Goal: Task Accomplishment & Management: Use online tool/utility

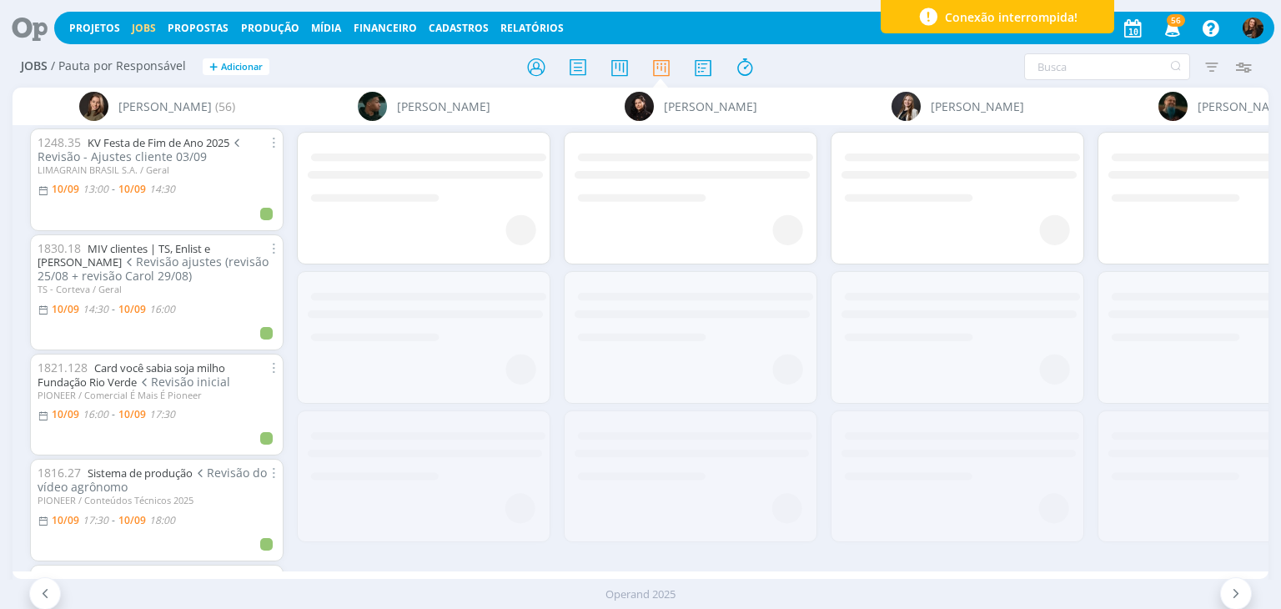
scroll to position [0, 3366]
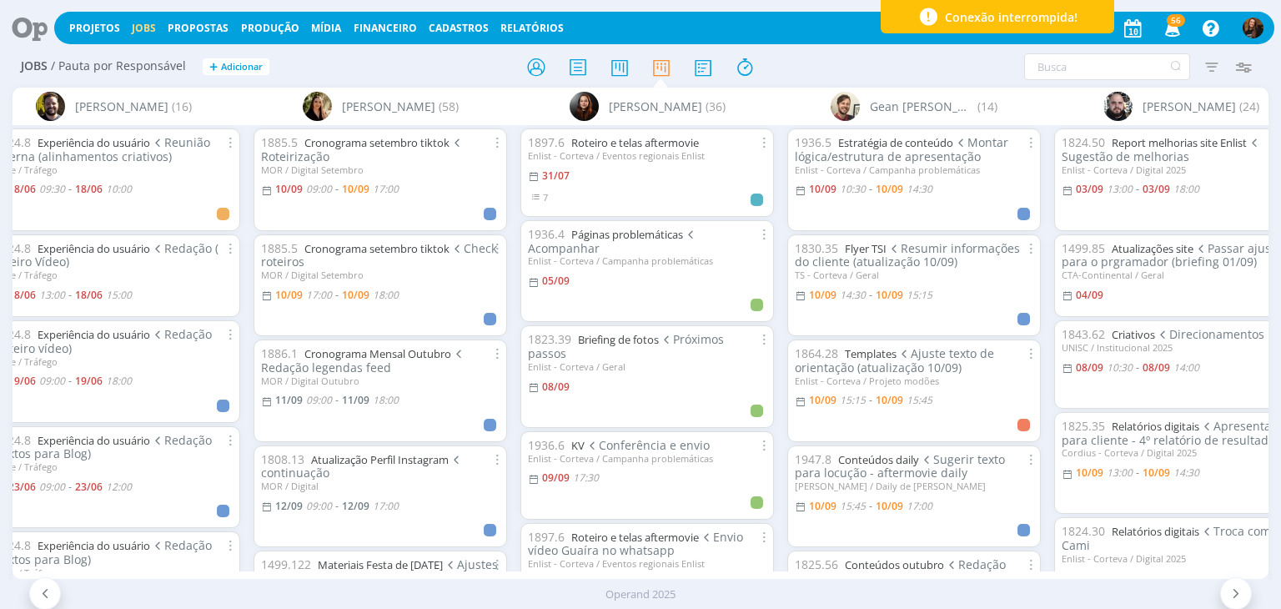
scroll to position [0, 1692]
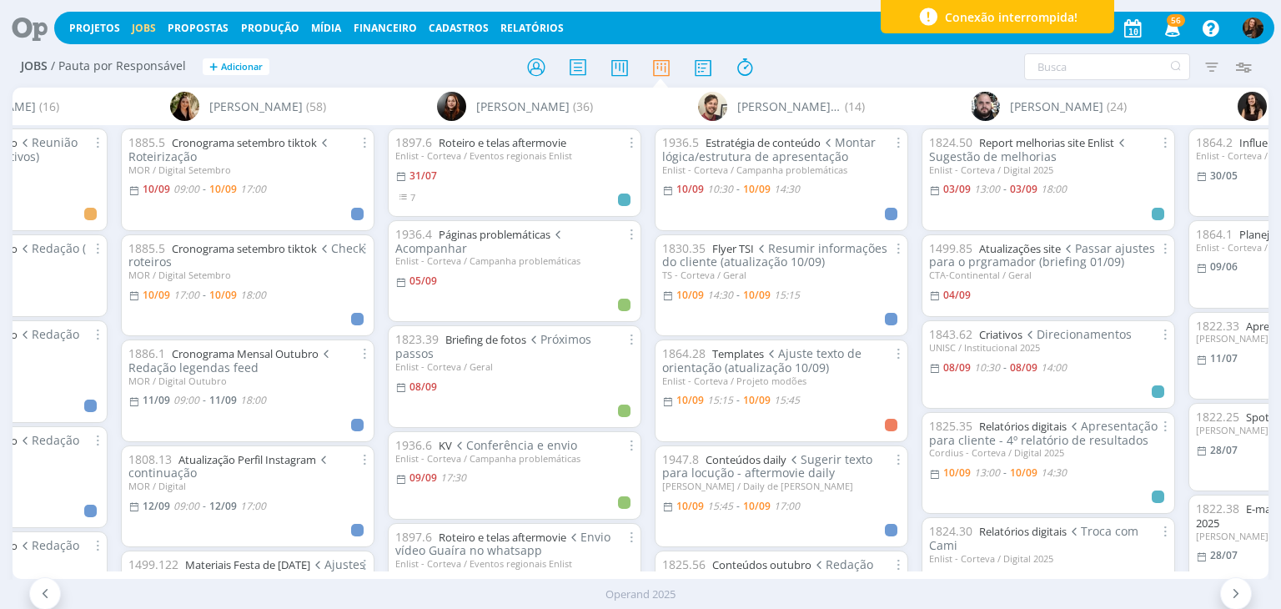
scroll to position [83, 0]
